Goal: Transaction & Acquisition: Purchase product/service

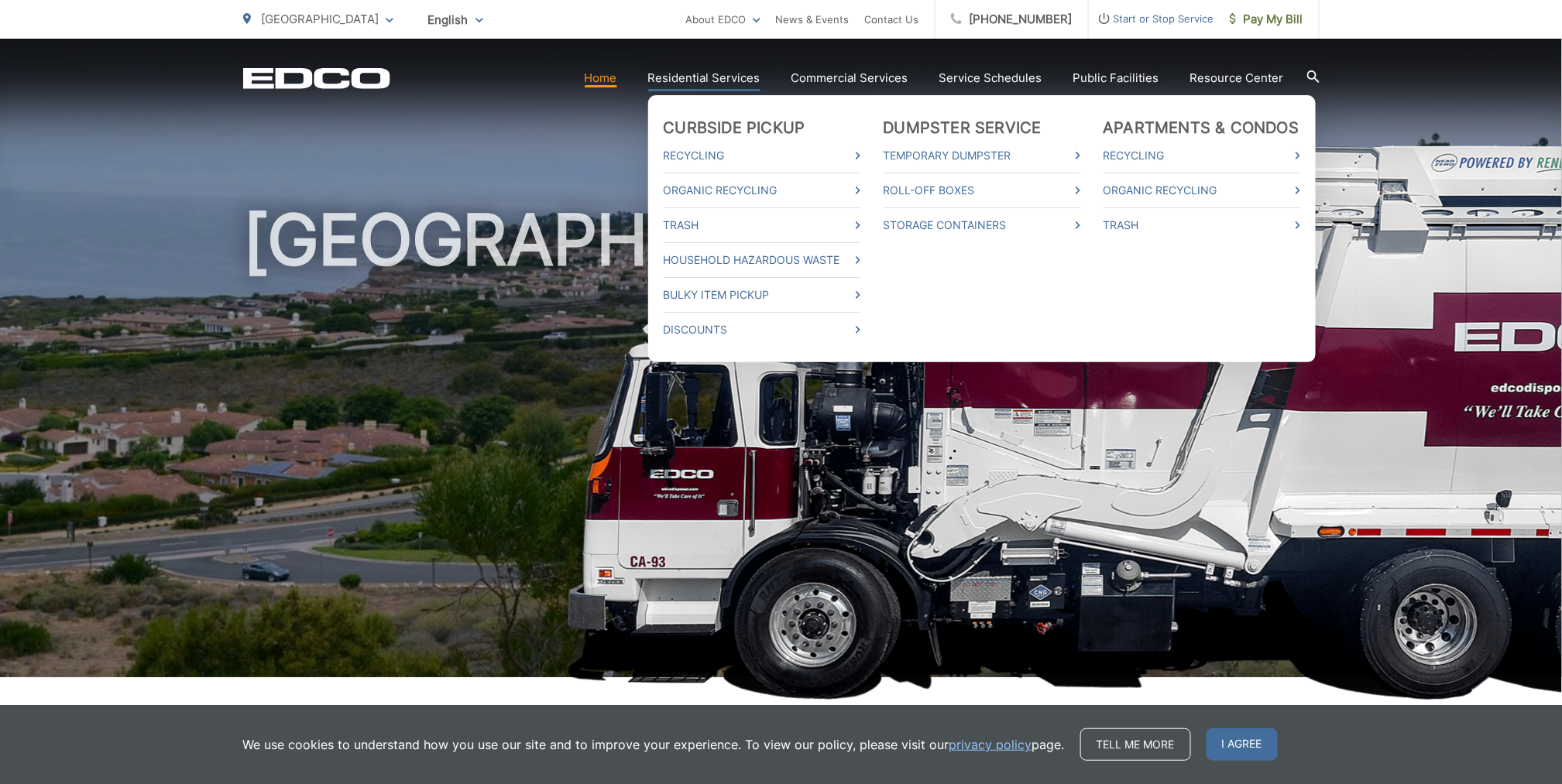
click at [734, 80] on link "Residential Services" at bounding box center [704, 78] width 112 height 18
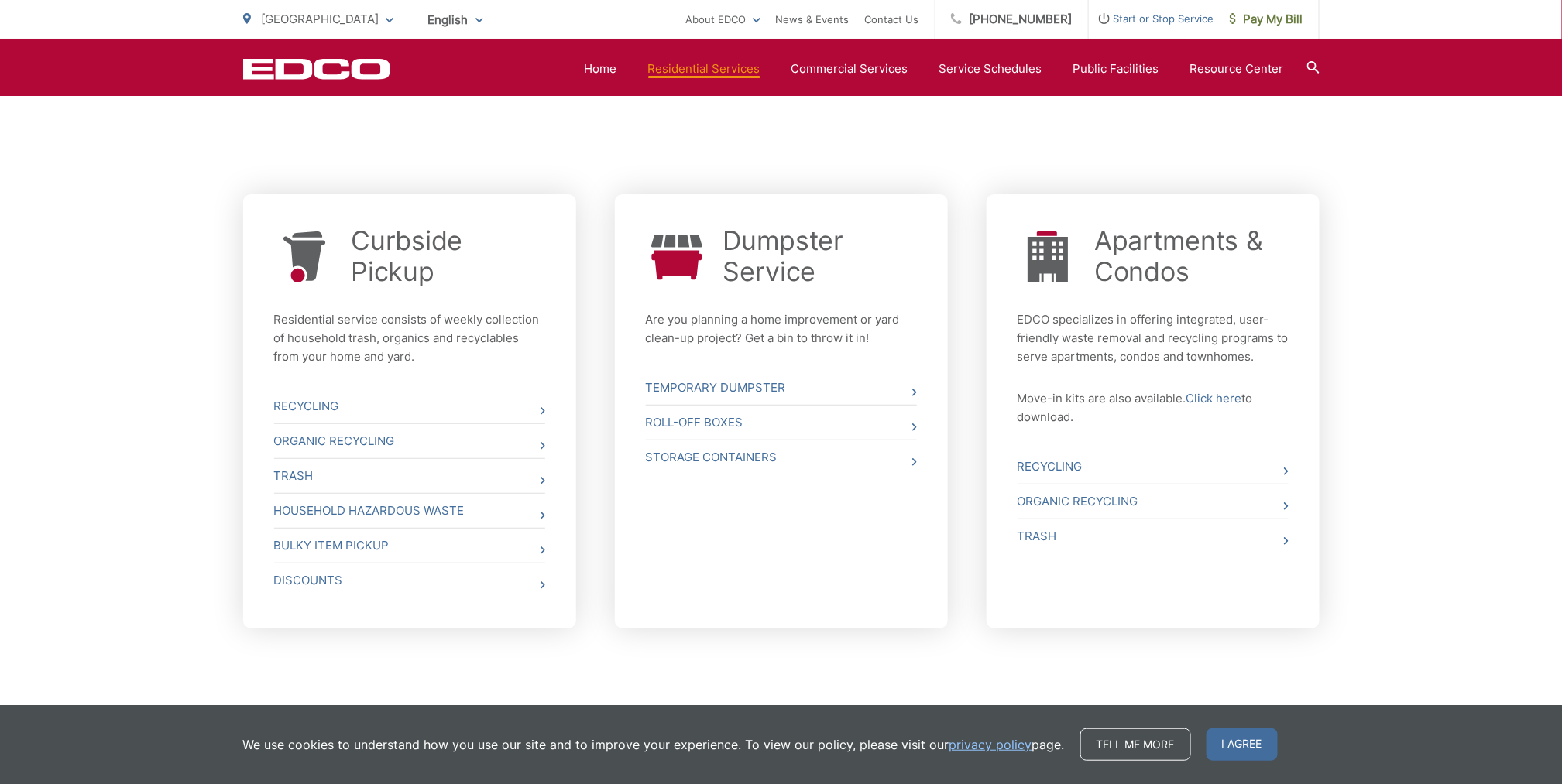
scroll to position [542, 0]
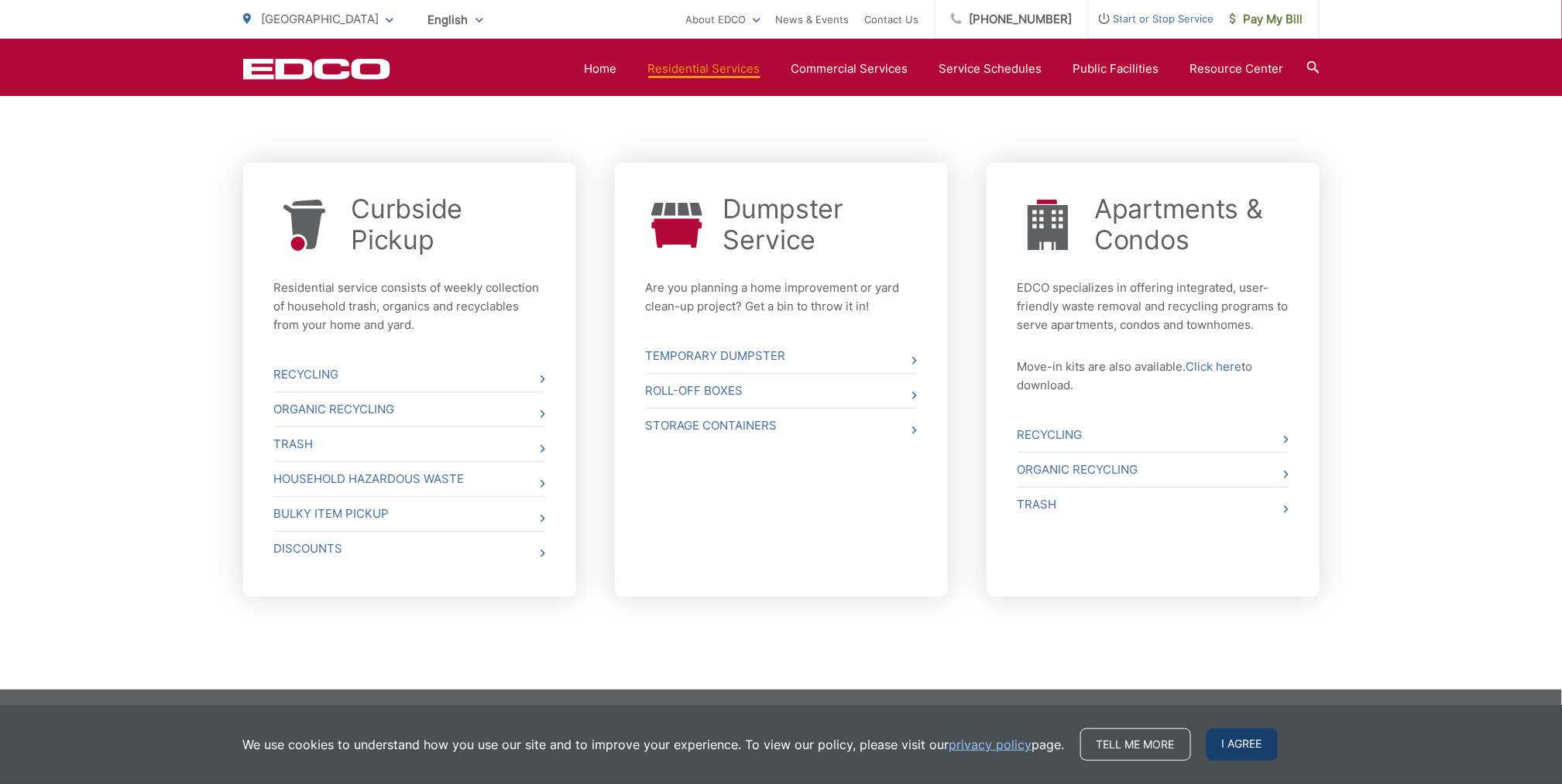
click at [1219, 747] on span "I agree" at bounding box center [1243, 744] width 72 height 32
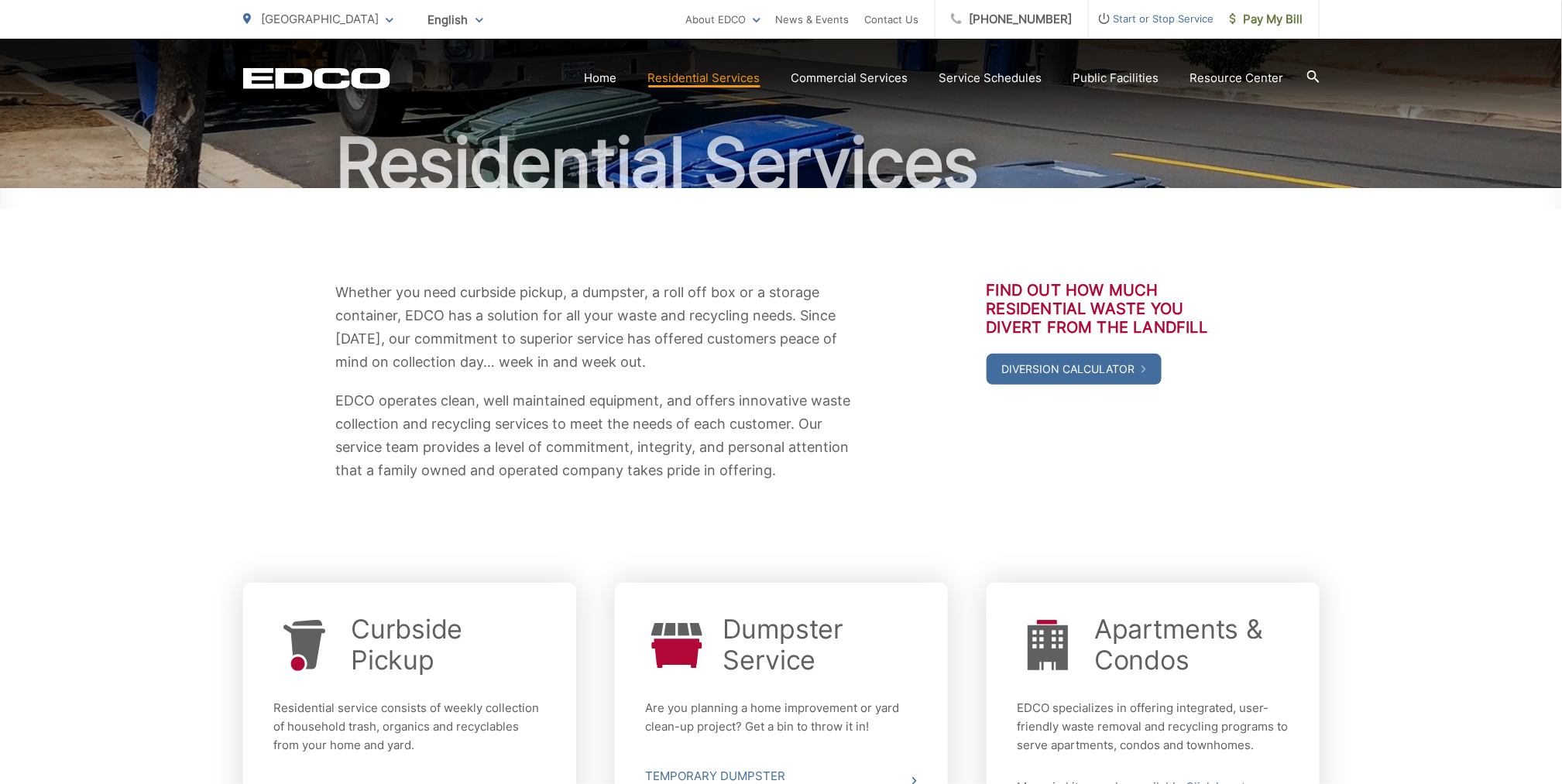
scroll to position [0, 0]
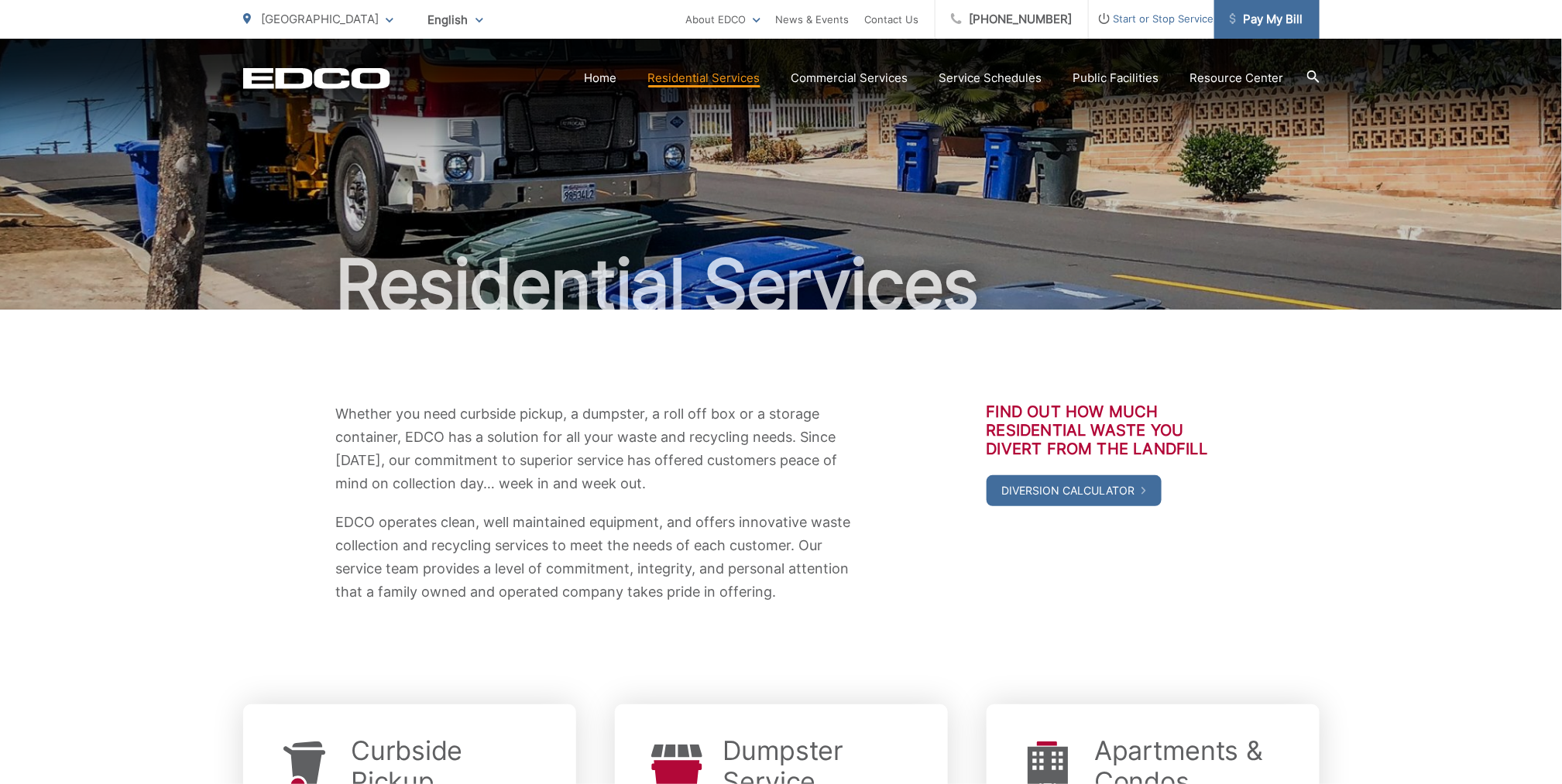
click at [1265, 17] on span "Pay My Bill" at bounding box center [1267, 19] width 74 height 18
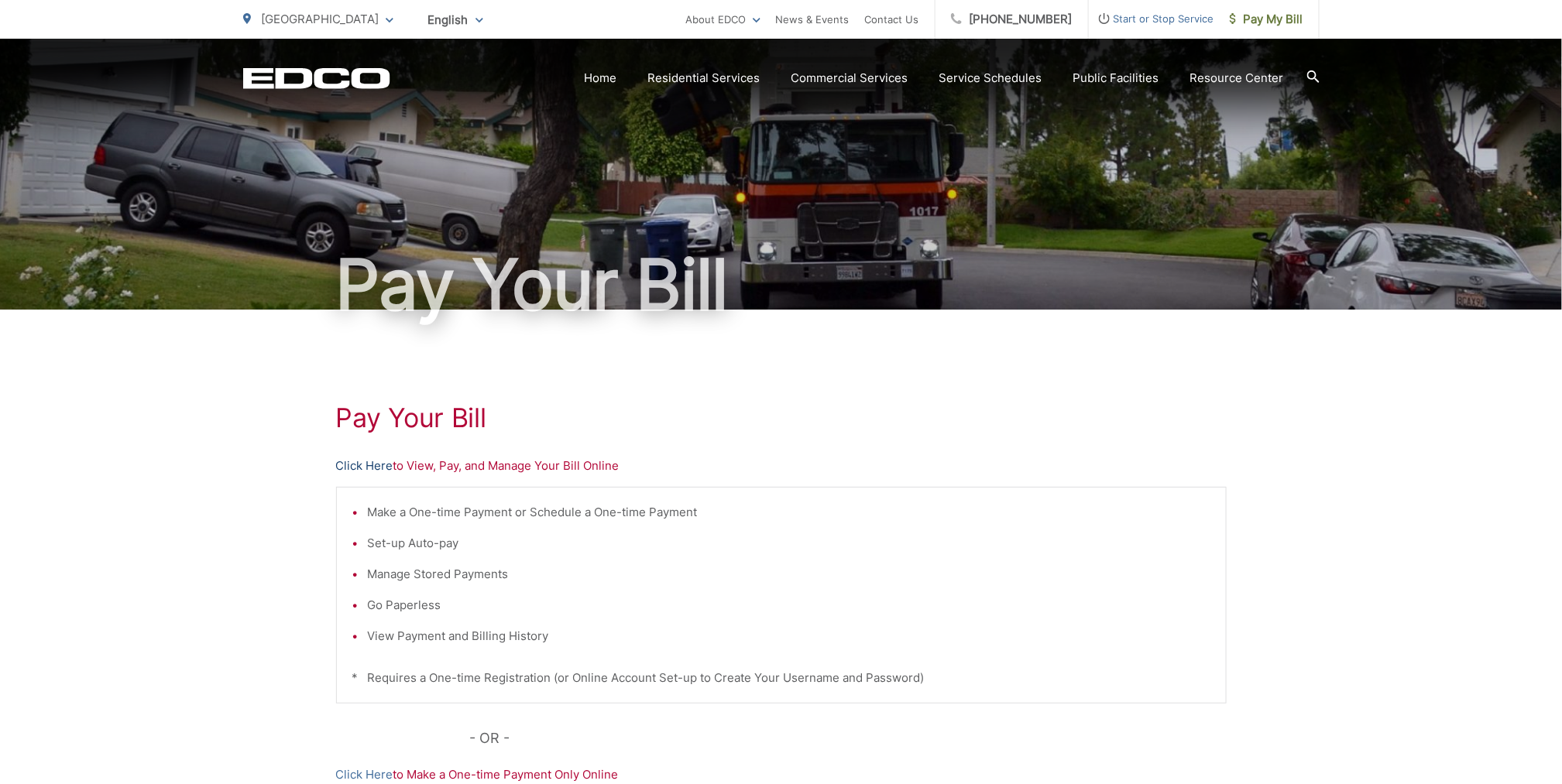
click at [359, 471] on link "Click Here" at bounding box center [365, 466] width 57 height 18
click at [382, 460] on link "Click Here" at bounding box center [365, 466] width 57 height 18
